Goal: Information Seeking & Learning: Learn about a topic

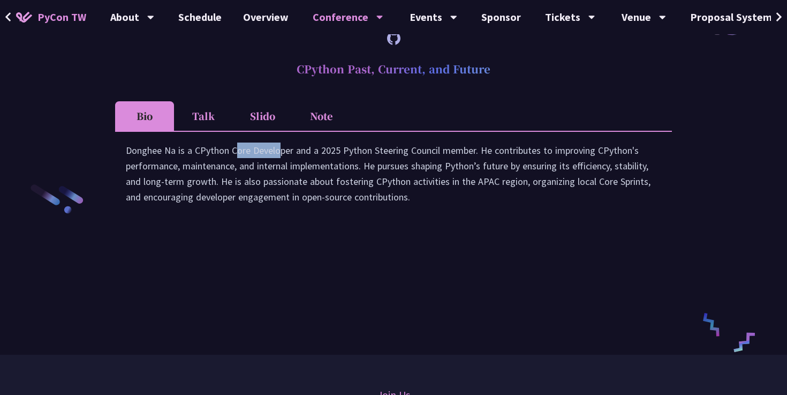
scroll to position [1549, 0]
click at [489, 201] on div "Donghee Na is a CPython Core Developer and a 2025 Python Steering Council membe…" at bounding box center [393, 178] width 535 height 73
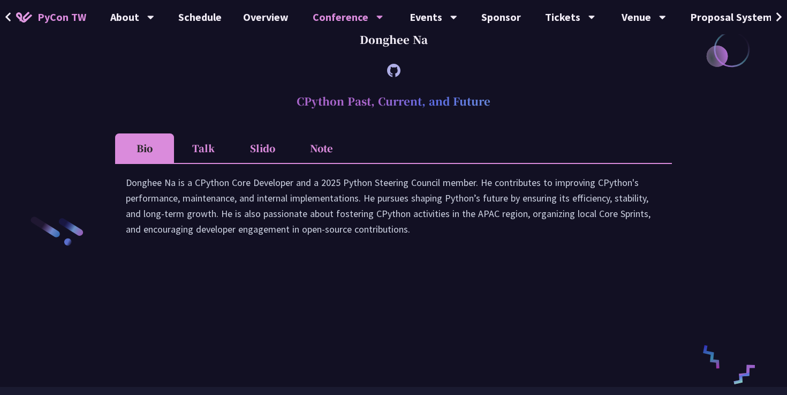
scroll to position [1399, 0]
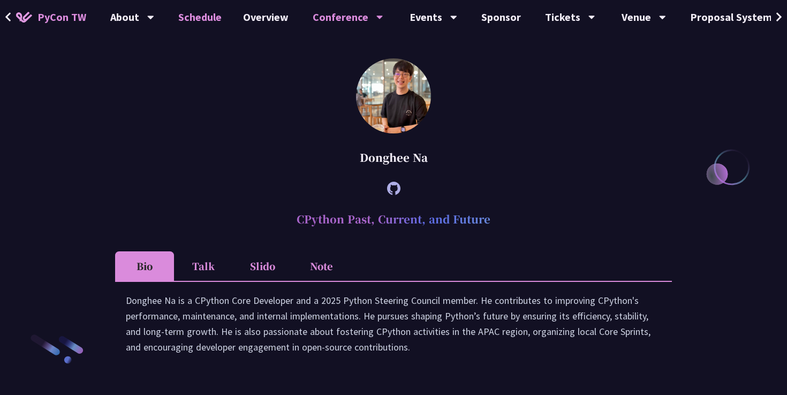
click at [181, 18] on link "Schedule" at bounding box center [200, 17] width 65 height 34
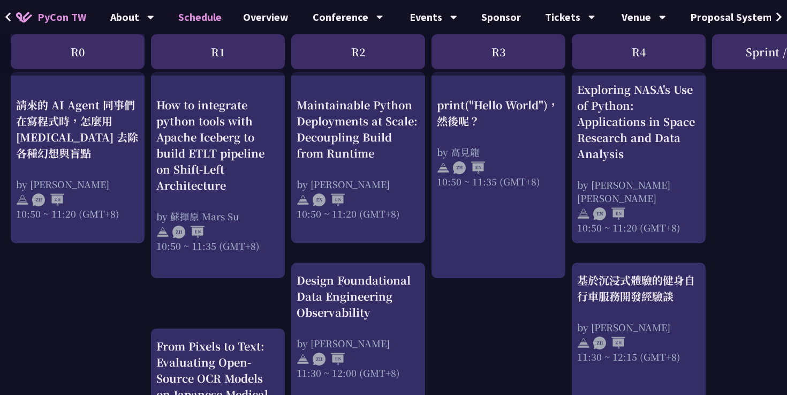
scroll to position [419, 0]
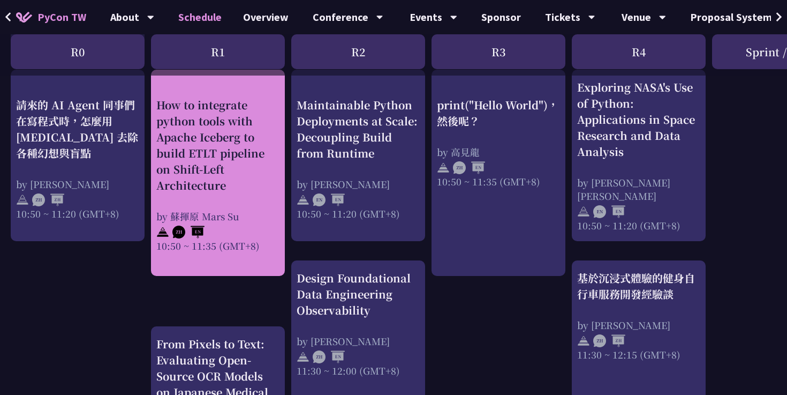
click at [224, 156] on div "How to integrate python tools with Apache Iceberg to build ETLT pipeline on Shi…" at bounding box center [217, 144] width 123 height 96
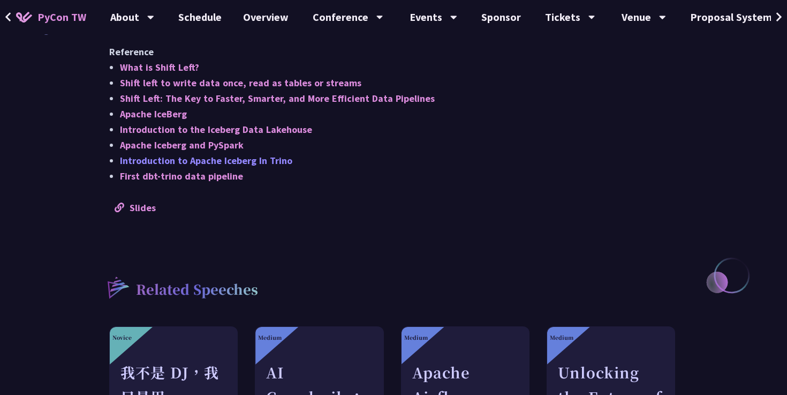
scroll to position [991, 0]
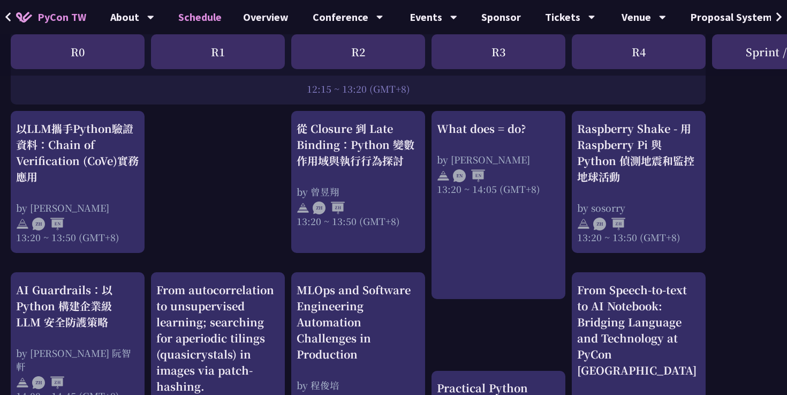
scroll to position [909, 0]
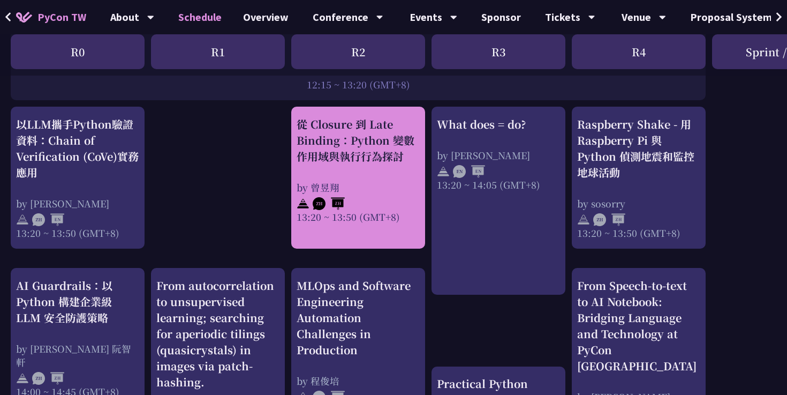
click at [319, 163] on div "從 Closure 到 Late Binding：Python 變數作用域與執行行為探討" at bounding box center [358, 140] width 123 height 48
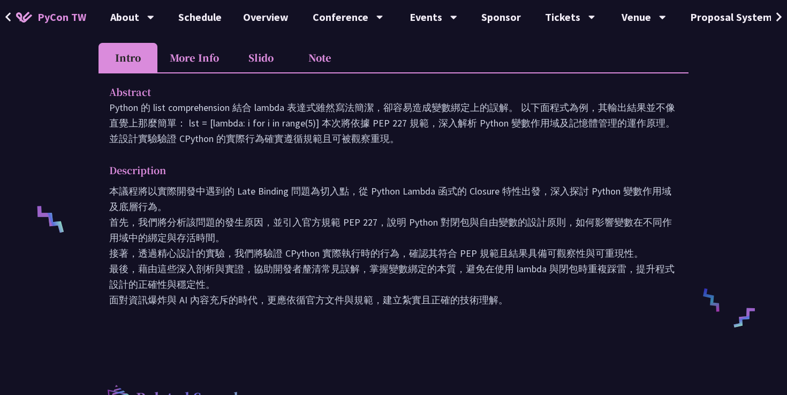
scroll to position [274, 0]
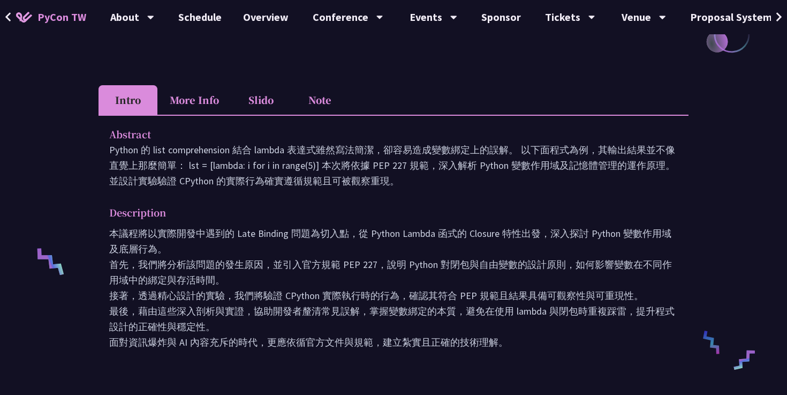
click at [203, 105] on li "More Info" at bounding box center [194, 99] width 74 height 29
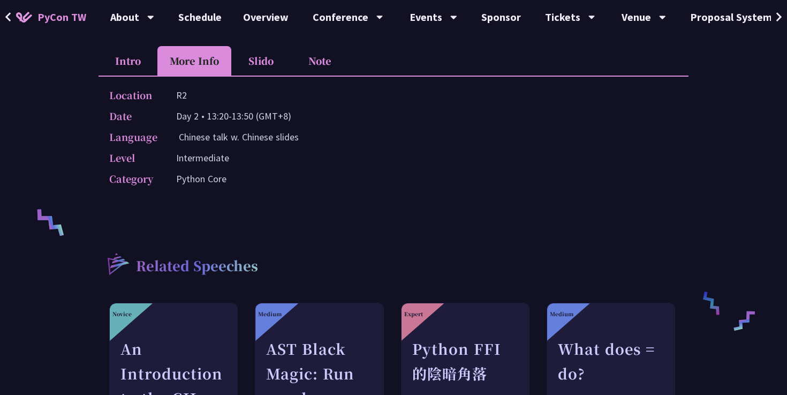
scroll to position [194, 0]
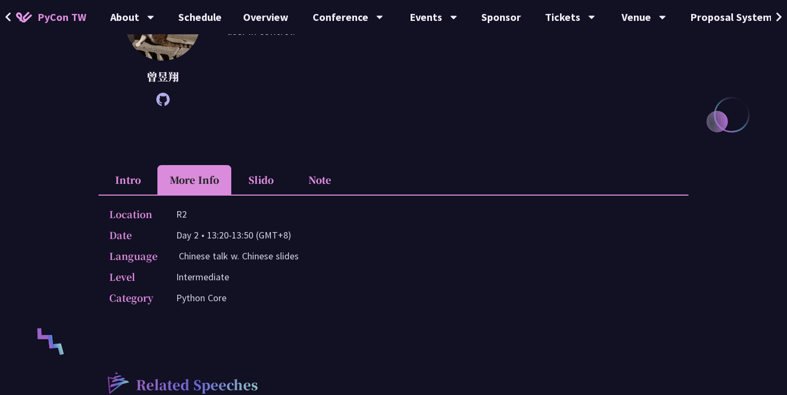
click at [263, 178] on li "Slido" at bounding box center [260, 179] width 59 height 29
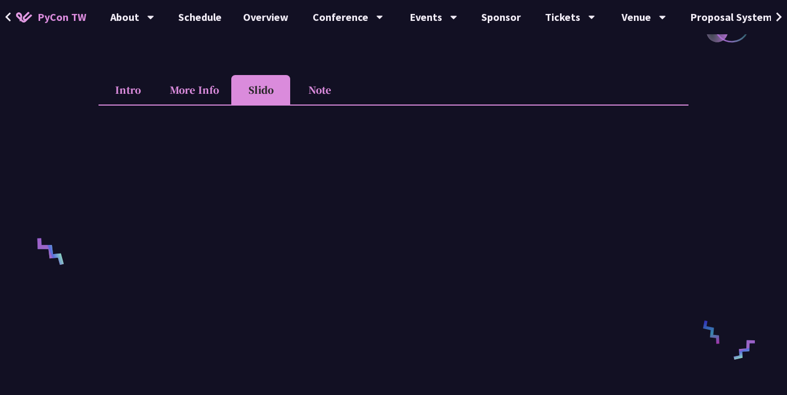
scroll to position [303, 0]
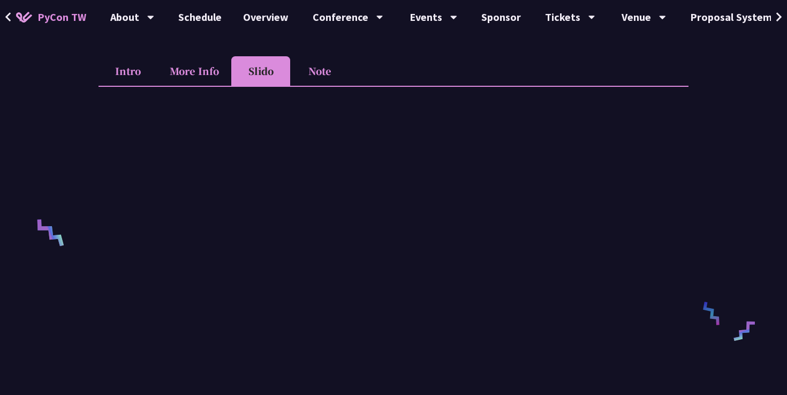
click at [324, 71] on li "Note" at bounding box center [319, 70] width 59 height 29
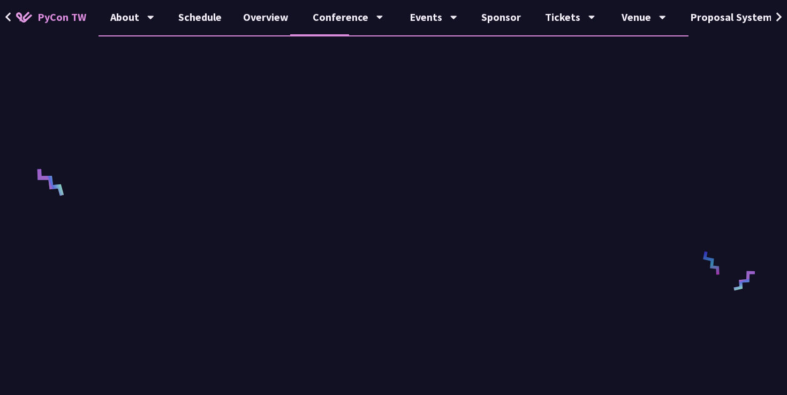
scroll to position [330, 0]
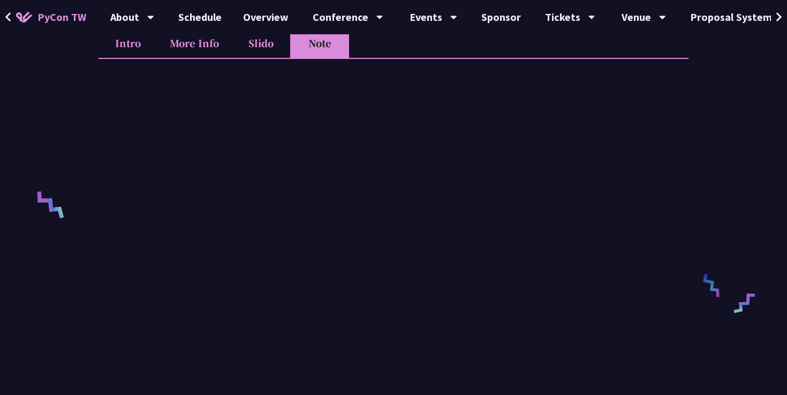
click at [142, 50] on li "Intro" at bounding box center [128, 42] width 59 height 29
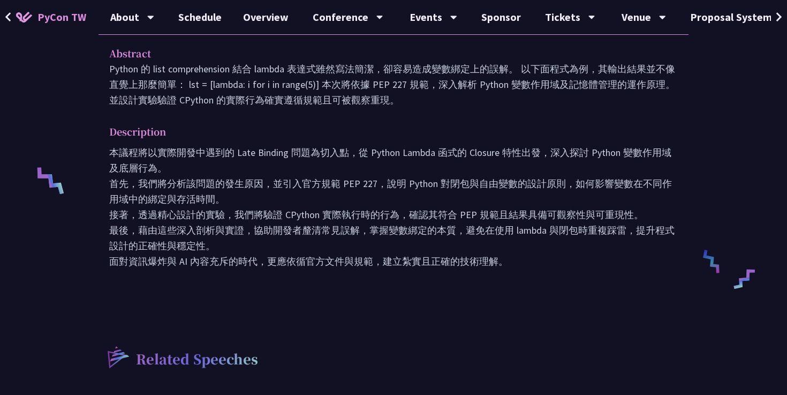
scroll to position [358, 0]
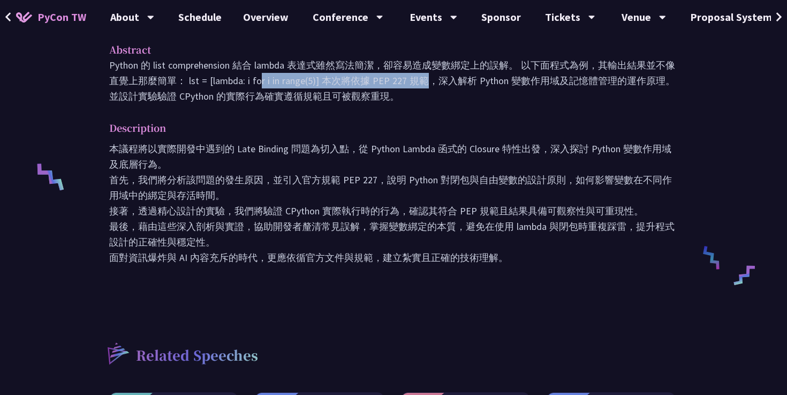
drag, startPoint x: 188, startPoint y: 80, endPoint x: 317, endPoint y: 83, distance: 129.1
click at [317, 83] on p "Python 的 list comprehension 結合 lambda 表達式雖然寫法簡潔，卻容易造成變數綁定上的誤解。 以下面程式為例，其輸出結果並不像…" at bounding box center [393, 80] width 569 height 47
drag, startPoint x: 318, startPoint y: 83, endPoint x: 189, endPoint y: 78, distance: 128.6
click at [189, 78] on p "Python 的 list comprehension 結合 lambda 表達式雖然寫法簡潔，卻容易造成變數綁定上的誤解。 以下面程式為例，其輸出結果並不像…" at bounding box center [393, 80] width 569 height 47
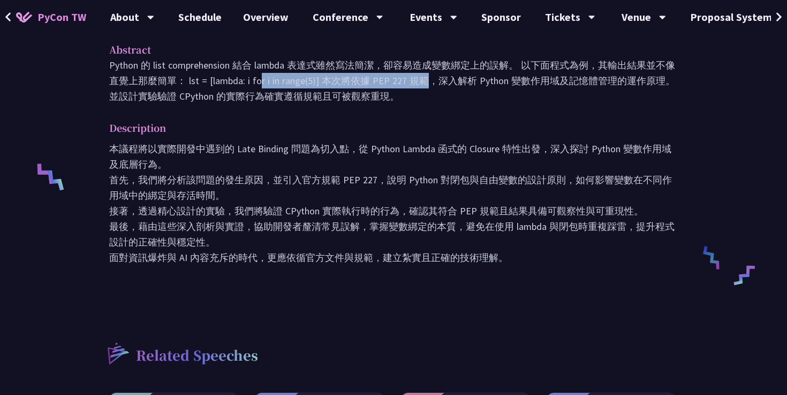
copy p "lst = [lambda: i for i in range(5)]"
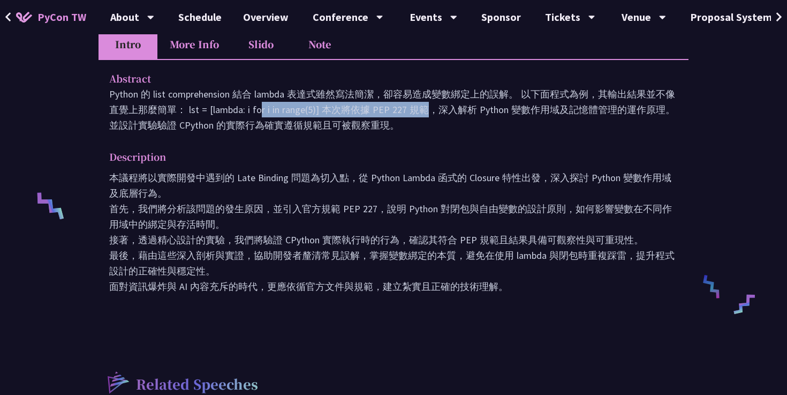
scroll to position [316, 0]
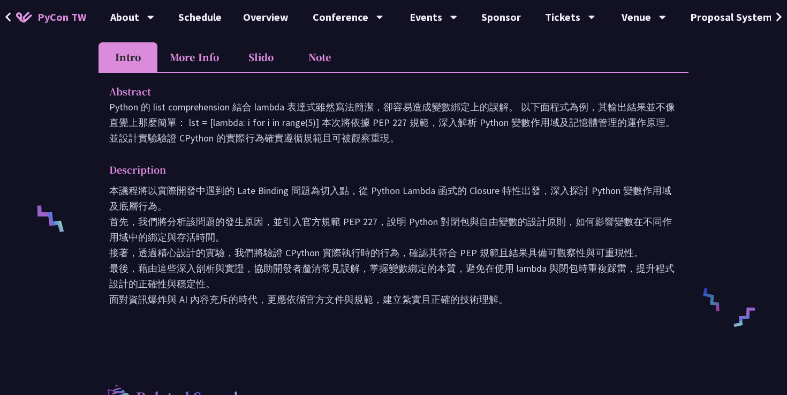
click at [358, 154] on div "Abstract Python 的 list comprehension 結合 lambda 表達式雖然寫法簡潔，卻容易造成變數綁定上的誤解。 以下面程式為例…" at bounding box center [394, 203] width 590 height 262
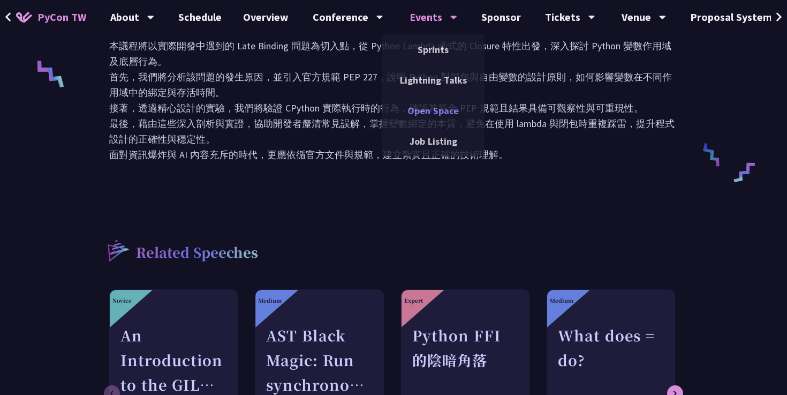
scroll to position [340, 0]
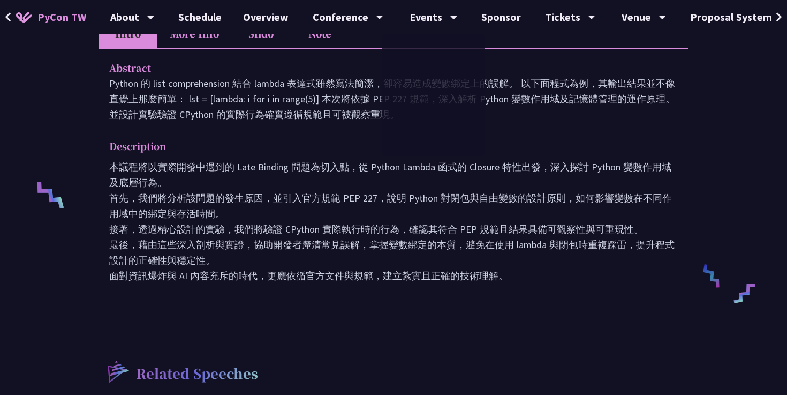
click at [363, 197] on p "本議程將以實際開發中遇到的 Late Binding 問題為切入點，從 Python Lambda 函式的 Closure 特性出發，深入探討 Python …" at bounding box center [393, 221] width 569 height 124
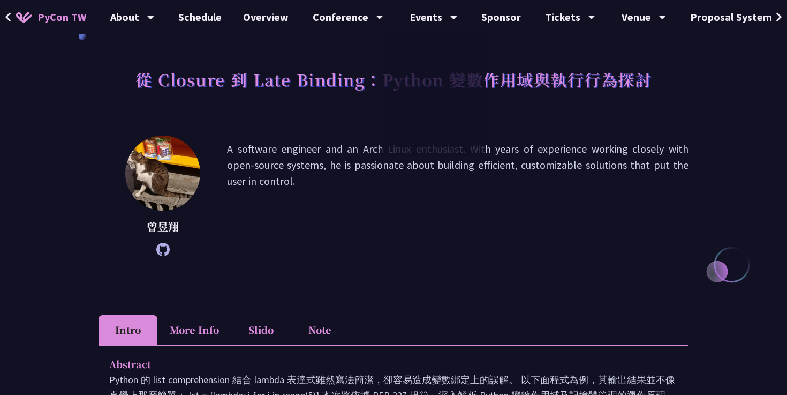
scroll to position [0, 0]
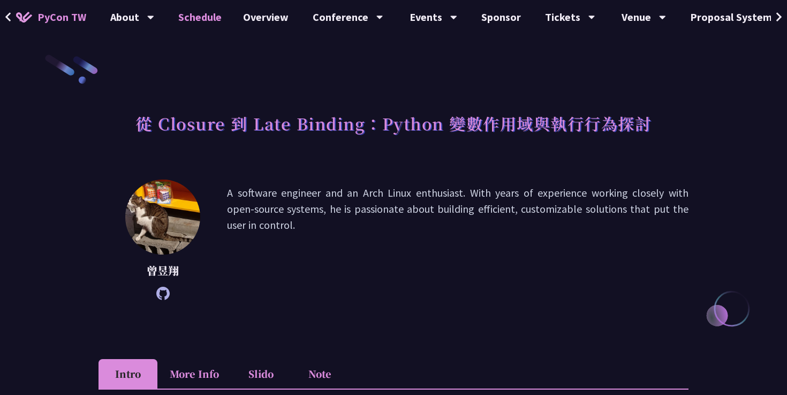
click at [200, 20] on link "Schedule" at bounding box center [200, 17] width 65 height 34
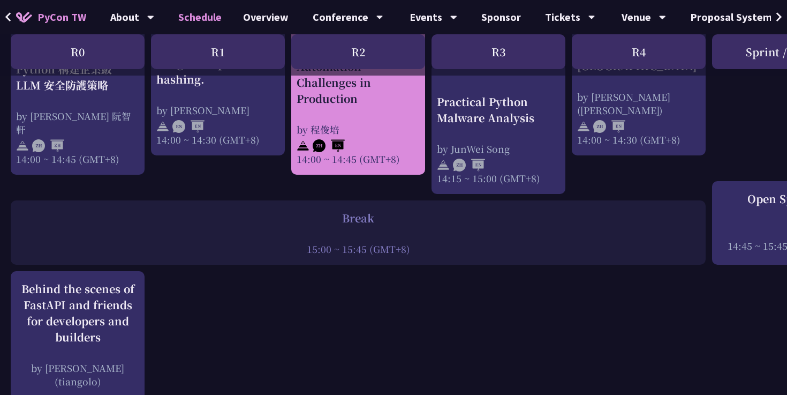
scroll to position [1152, 0]
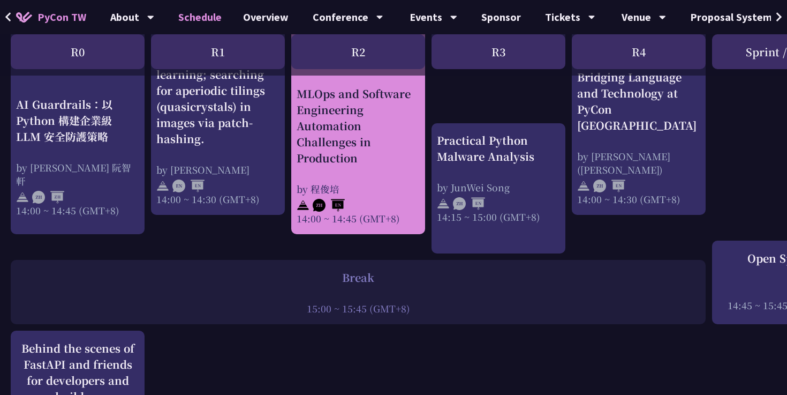
click at [346, 196] on div at bounding box center [358, 203] width 123 height 16
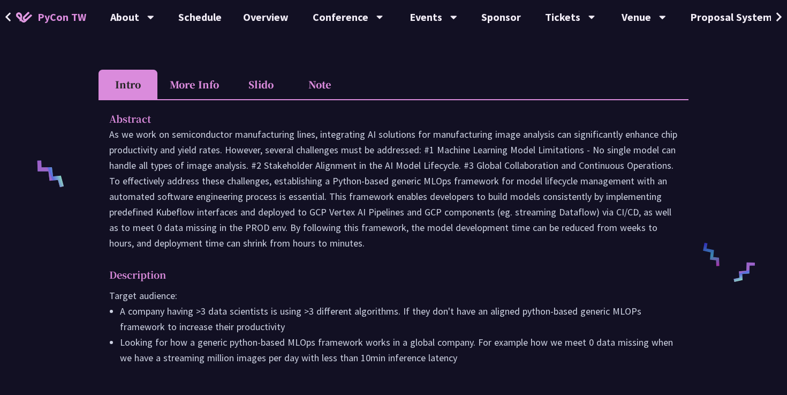
scroll to position [362, 0]
drag, startPoint x: 422, startPoint y: 164, endPoint x: 441, endPoint y: 167, distance: 18.9
click at [441, 167] on p at bounding box center [393, 188] width 569 height 124
copy p "MLOp"
drag, startPoint x: 445, startPoint y: 164, endPoint x: 420, endPoint y: 160, distance: 26.1
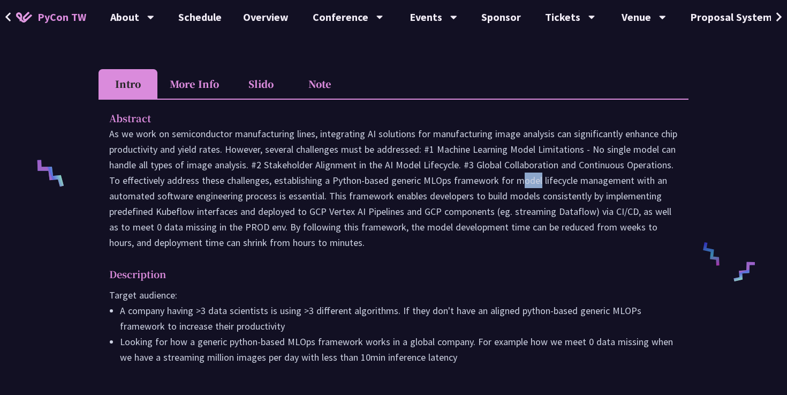
click at [420, 160] on p at bounding box center [393, 188] width 569 height 124
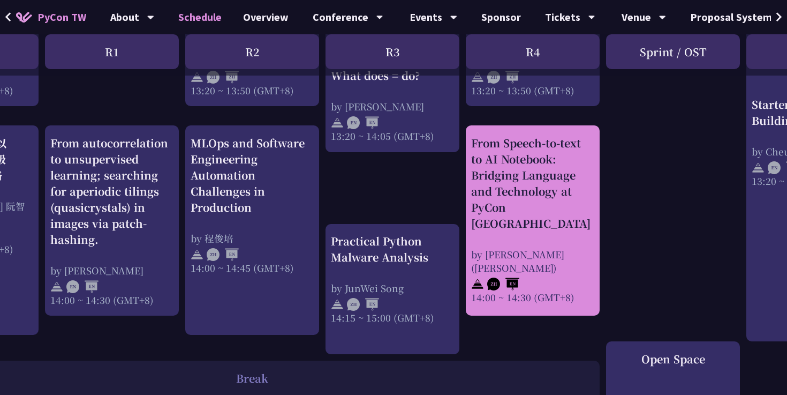
scroll to position [1051, 0]
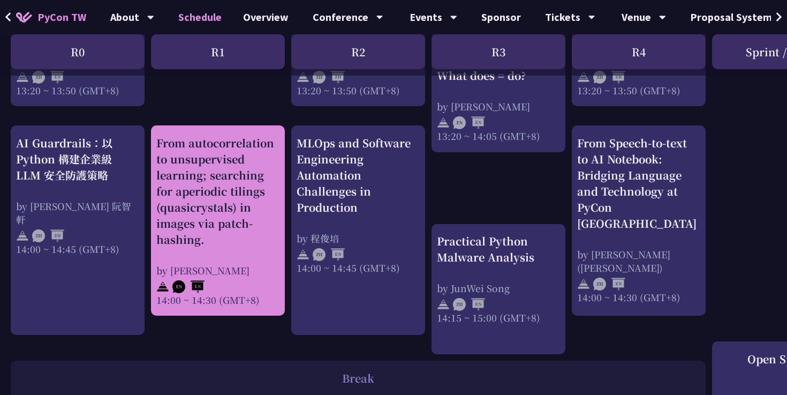
click at [217, 188] on div "From autocorrelation to unsupervised learning; searching for aperiodic tilings …" at bounding box center [217, 191] width 123 height 112
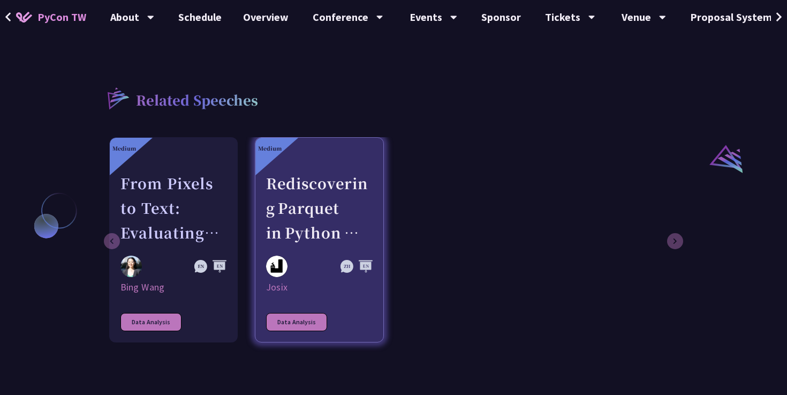
scroll to position [798, 0]
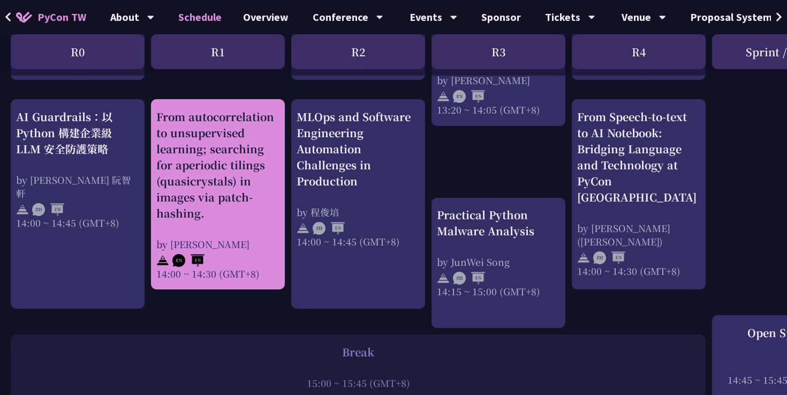
scroll to position [1076, 0]
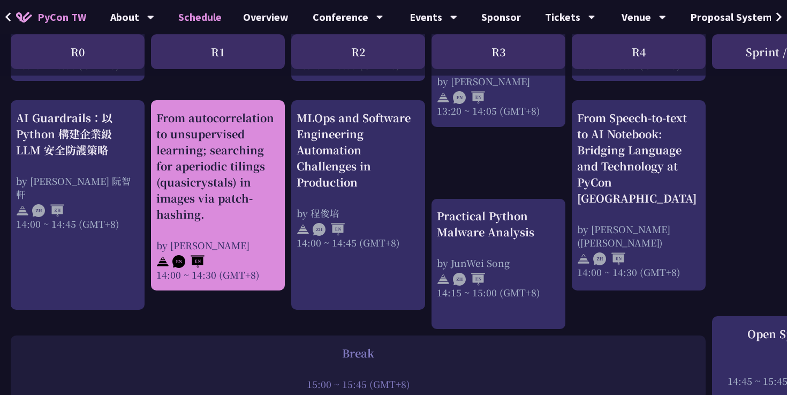
click at [206, 149] on div "From autocorrelation to unsupervised learning; searching for aperiodic tilings …" at bounding box center [217, 166] width 123 height 112
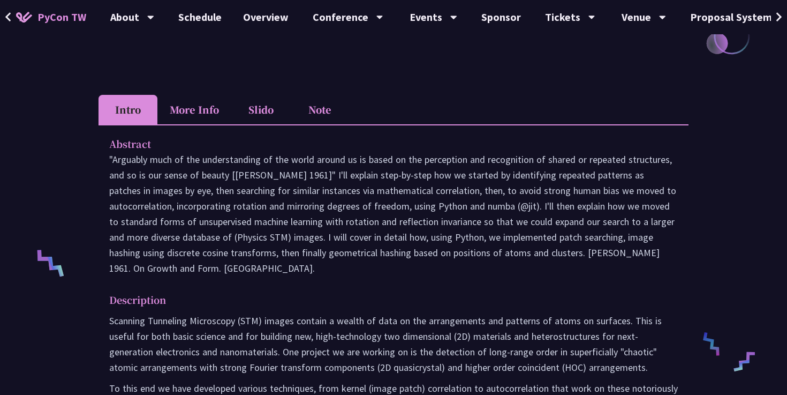
scroll to position [286, 0]
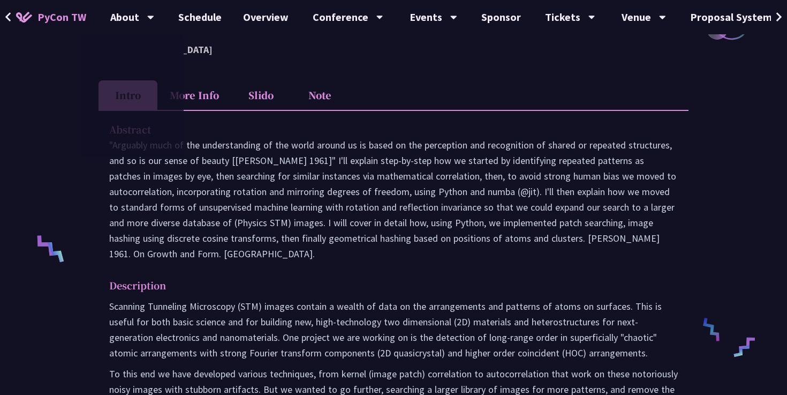
click at [73, 22] on span "PyCon TW" at bounding box center [61, 17] width 49 height 16
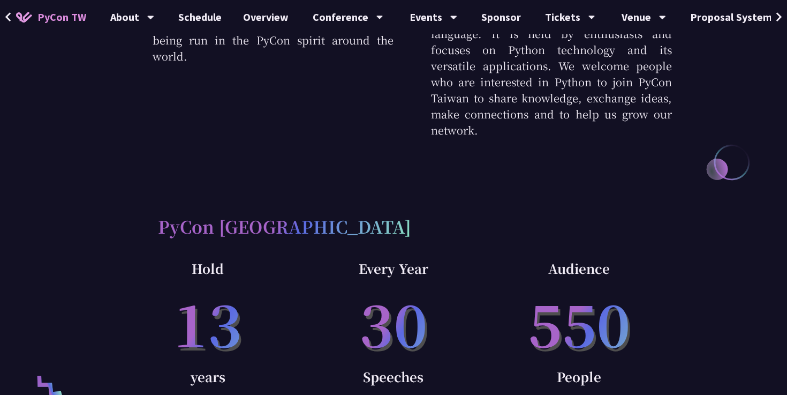
scroll to position [551, 0]
